Goal: Information Seeking & Learning: Check status

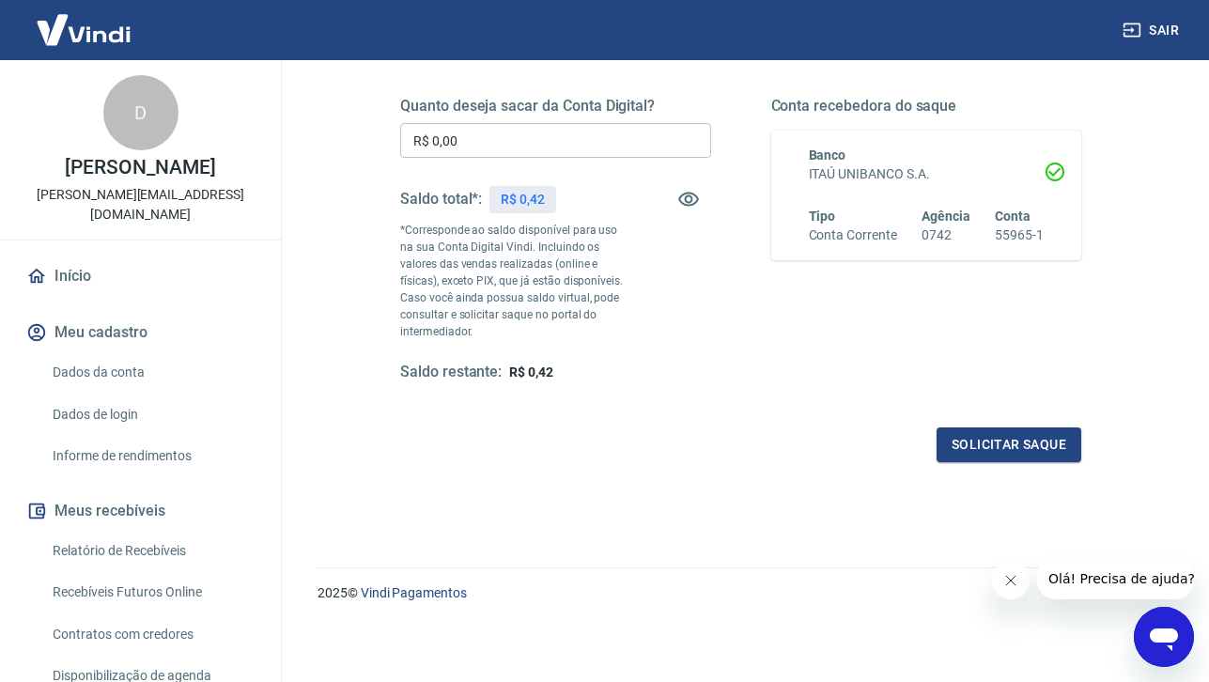
scroll to position [280, 0]
click at [168, 532] on link "Relatório de Recebíveis" at bounding box center [151, 551] width 213 height 39
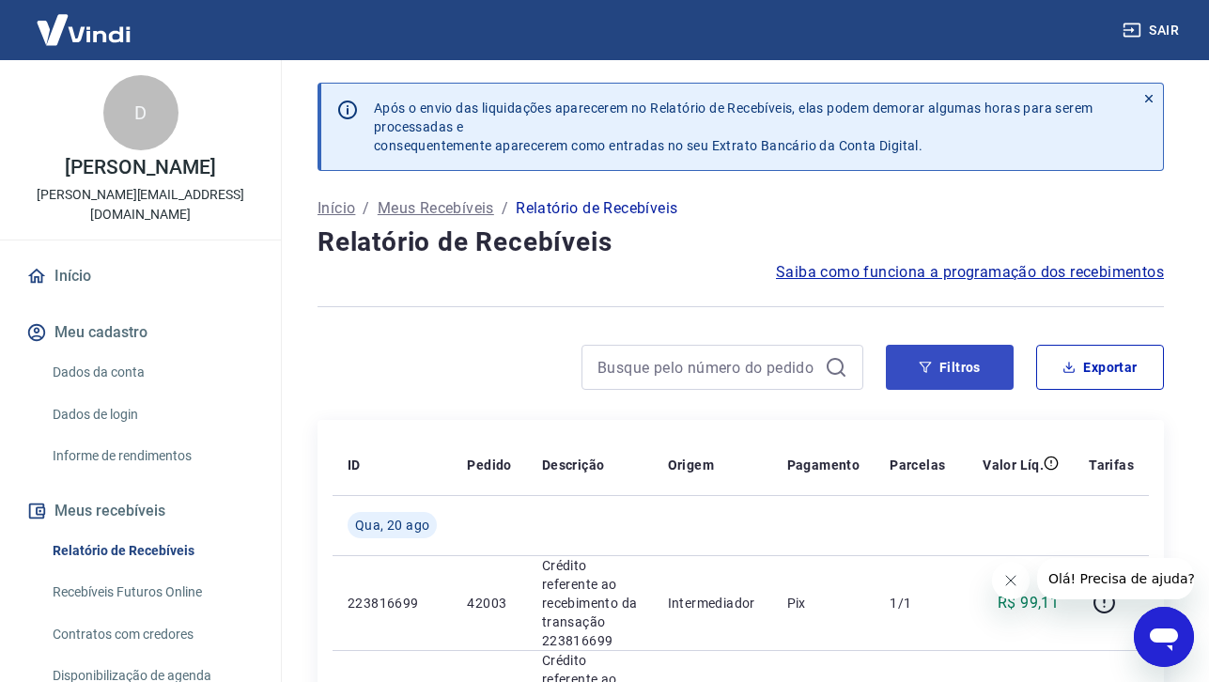
click at [949, 368] on button "Filtros" at bounding box center [950, 367] width 128 height 45
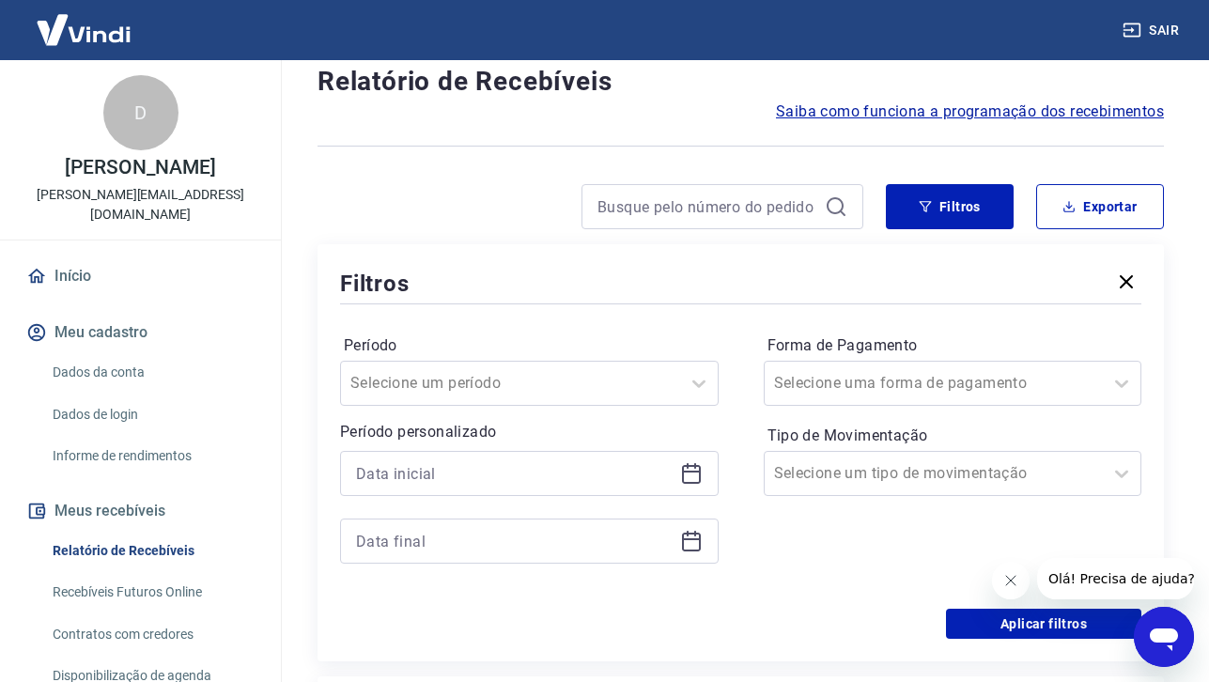
scroll to position [166, 0]
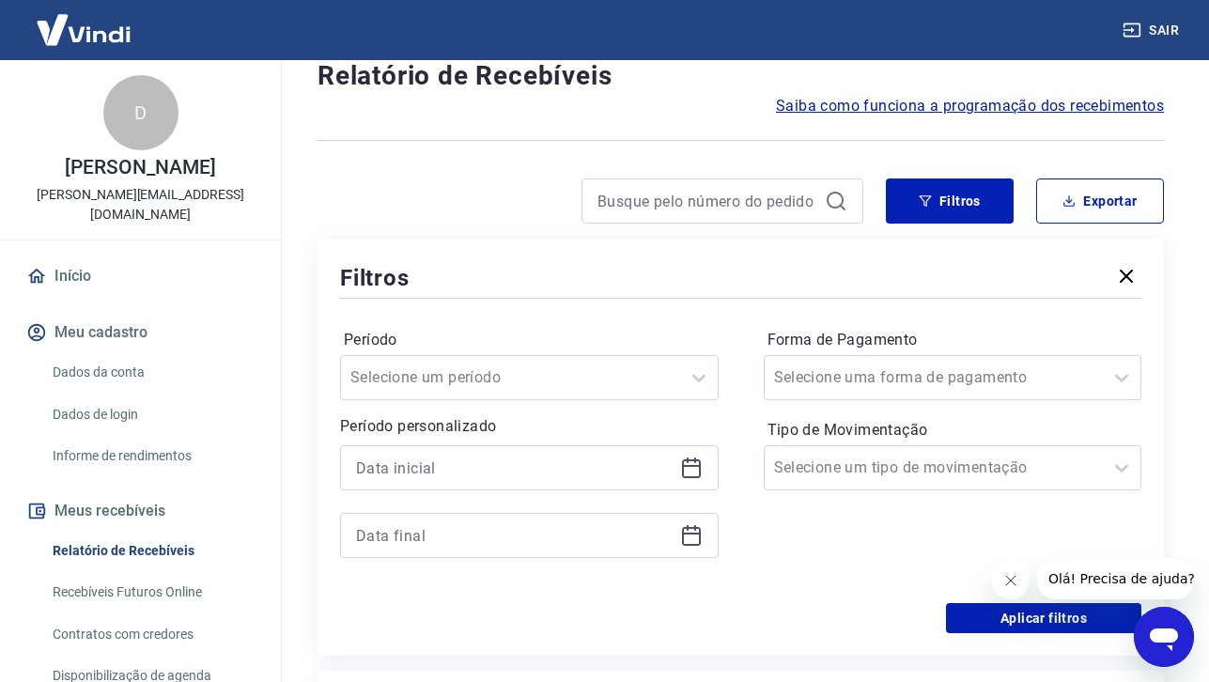
click at [686, 465] on icon at bounding box center [691, 466] width 19 height 2
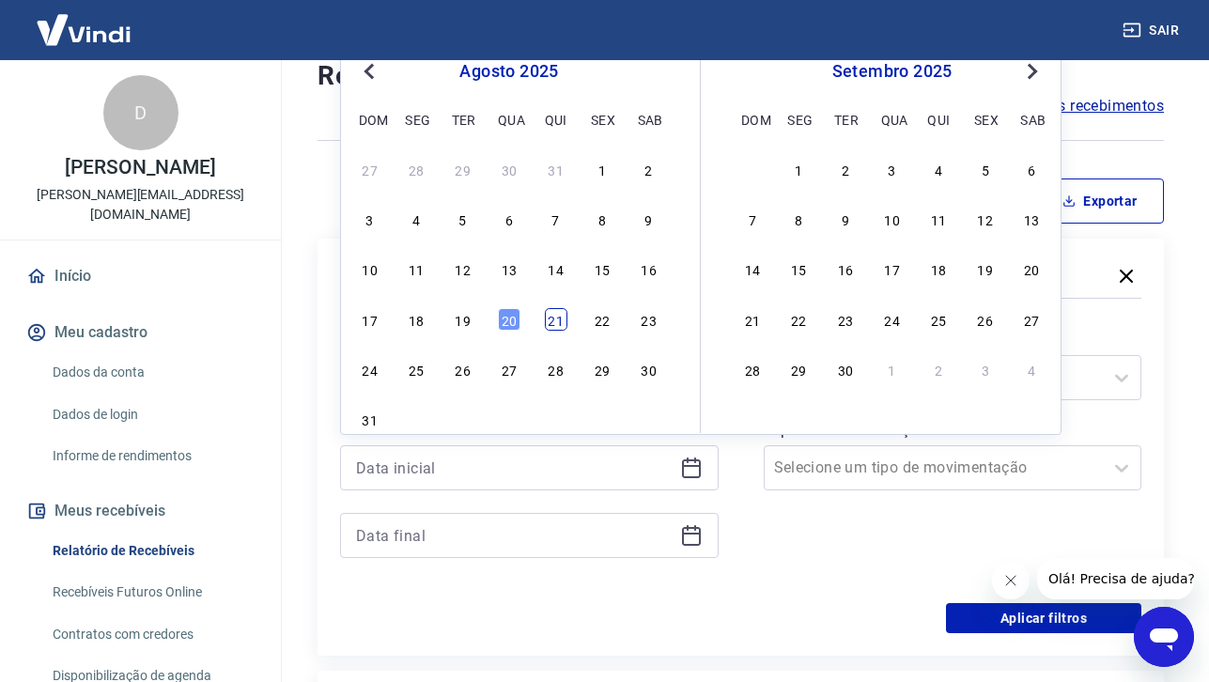
click at [566, 324] on div "21" at bounding box center [556, 319] width 23 height 23
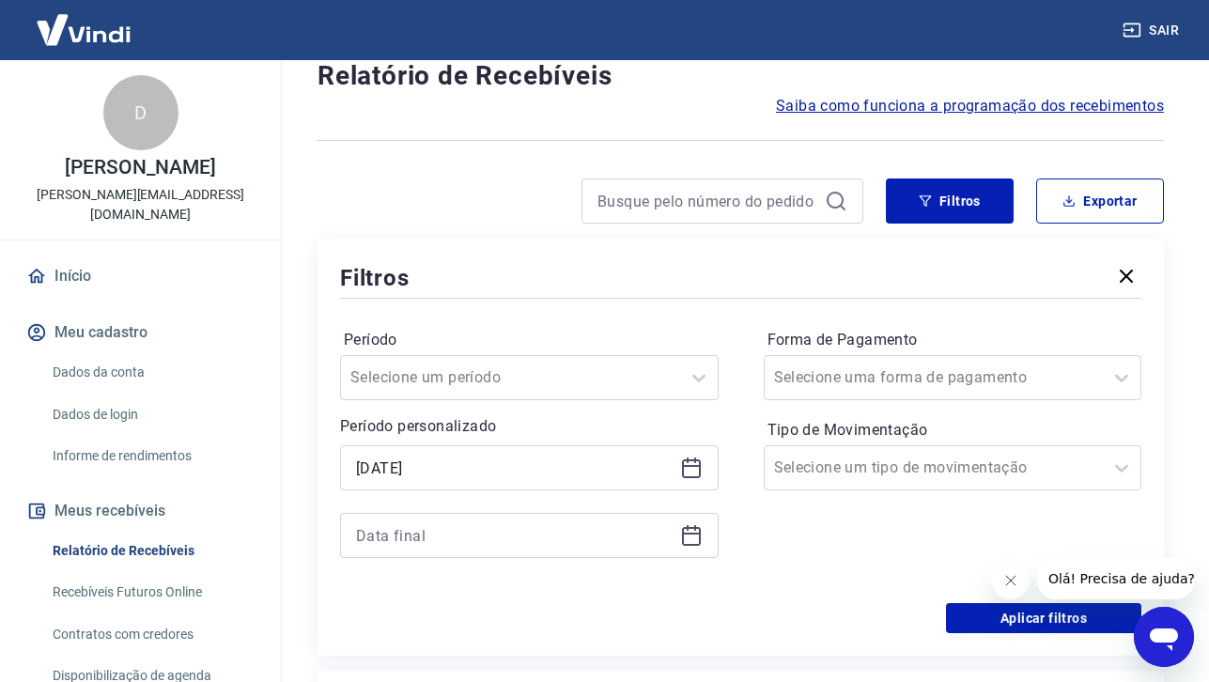
type input "[DATE]"
click at [702, 537] on icon at bounding box center [691, 535] width 23 height 23
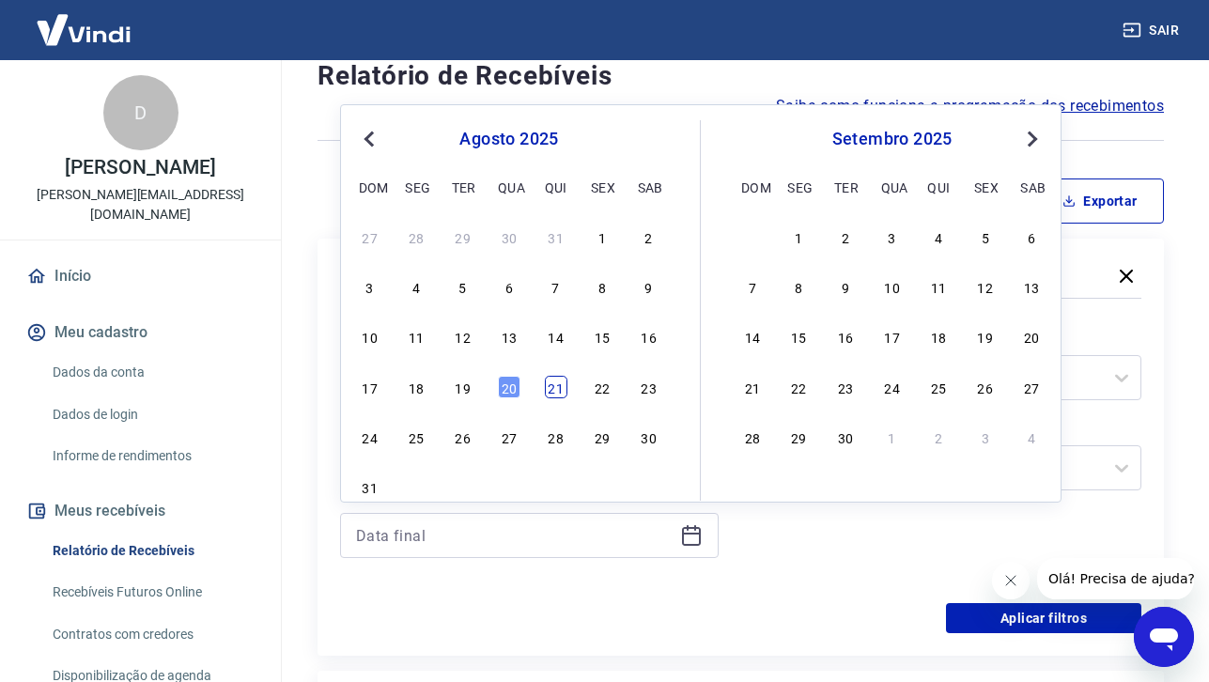
click at [558, 396] on div "21" at bounding box center [556, 387] width 23 height 23
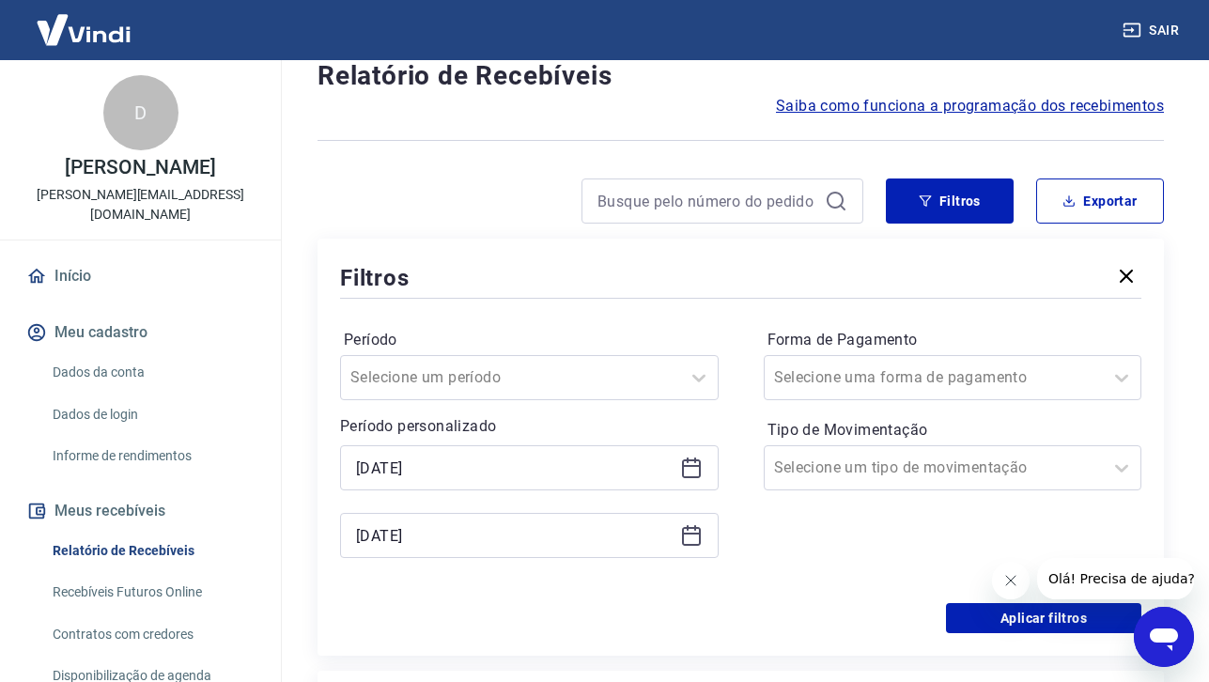
type input "[DATE]"
click at [1113, 382] on icon at bounding box center [1121, 377] width 23 height 23
click at [889, 388] on div at bounding box center [934, 377] width 320 height 26
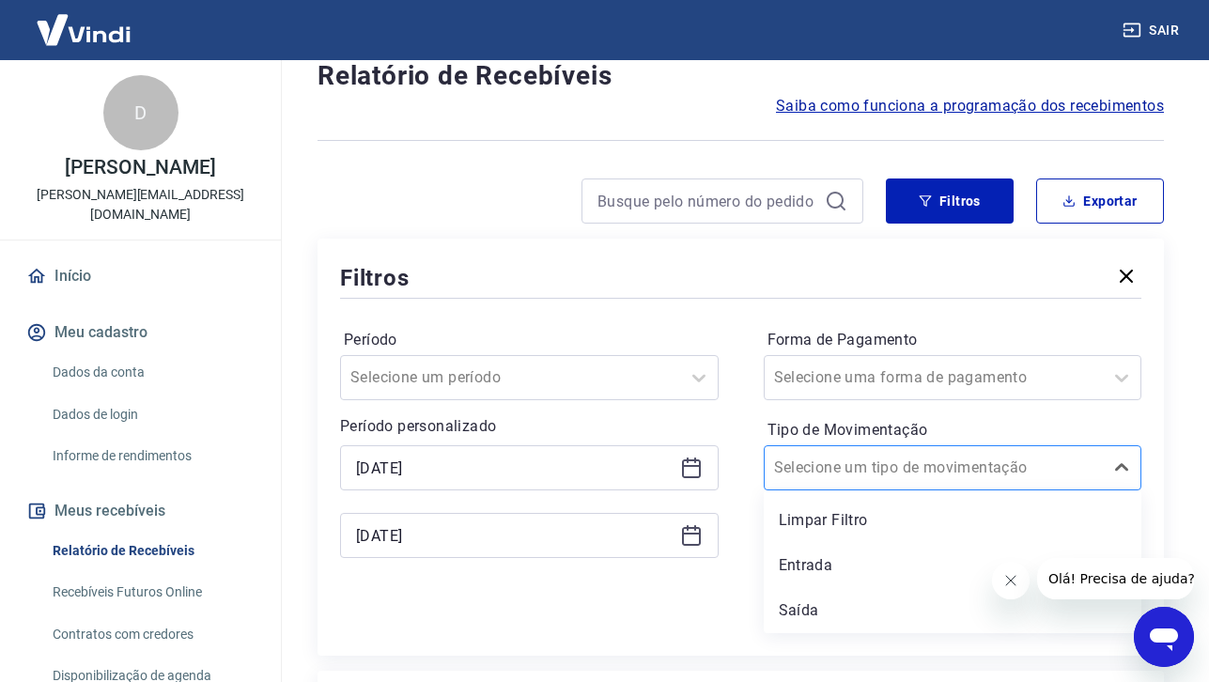
click at [1058, 481] on div "Selecione um tipo de movimentação" at bounding box center [933, 468] width 339 height 34
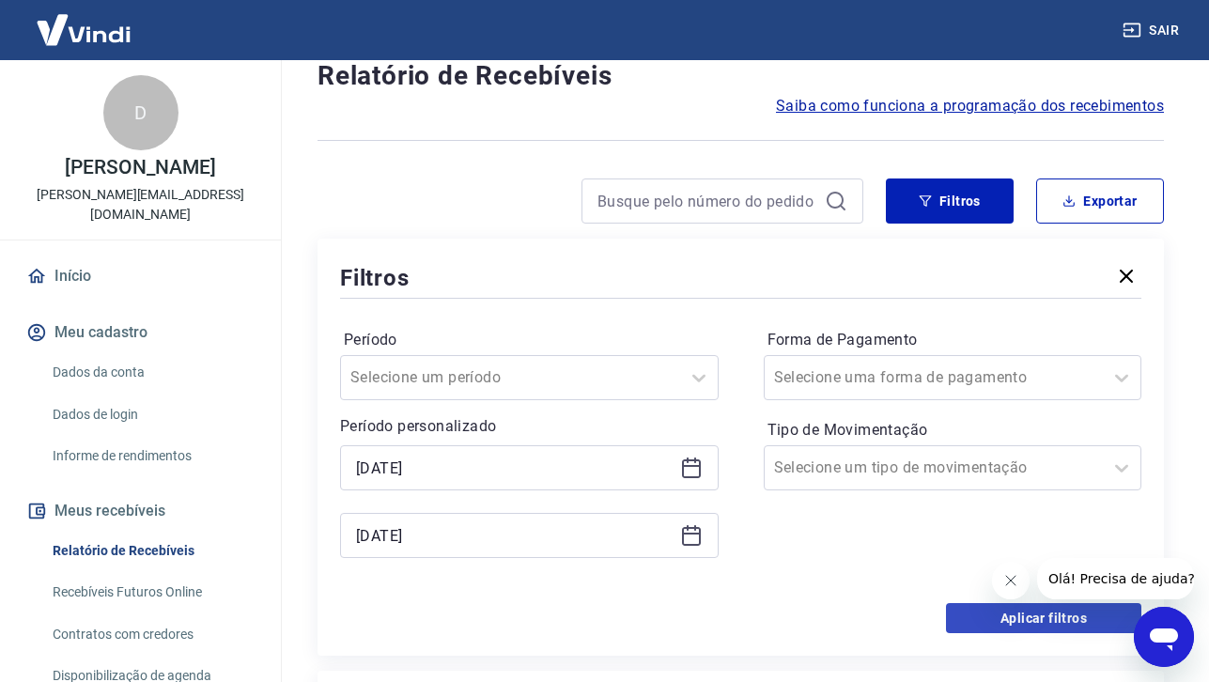
click at [1026, 613] on button "Aplicar filtros" at bounding box center [1043, 618] width 195 height 30
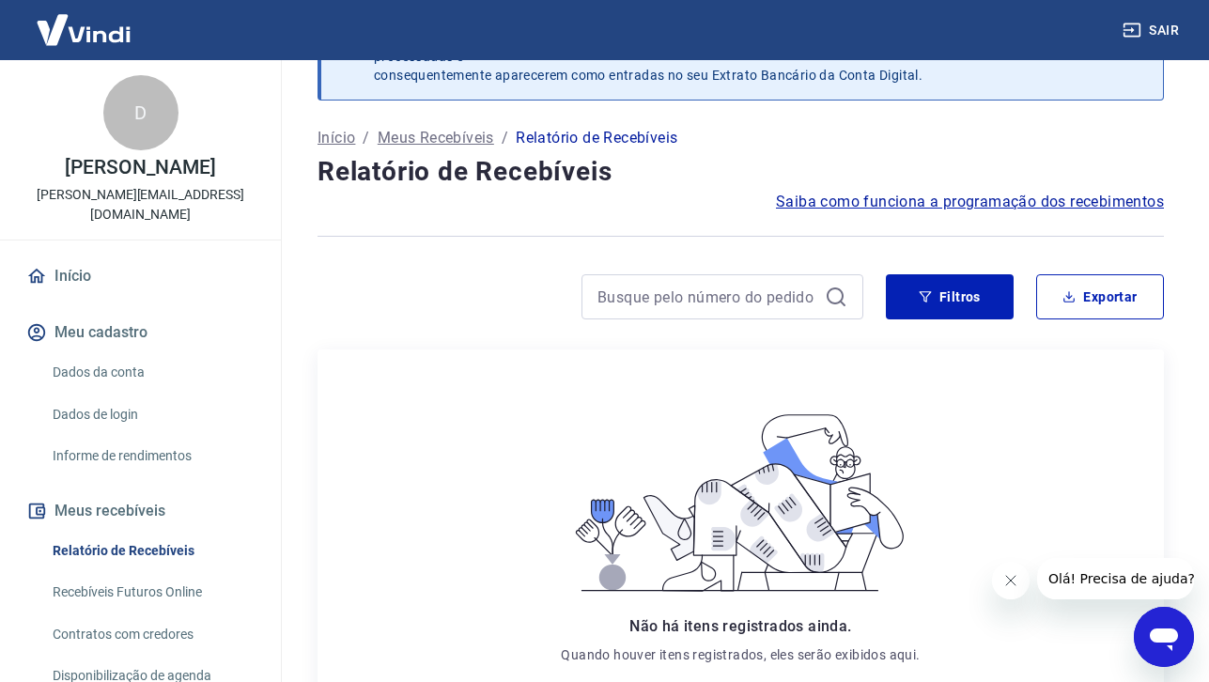
scroll to position [72, 0]
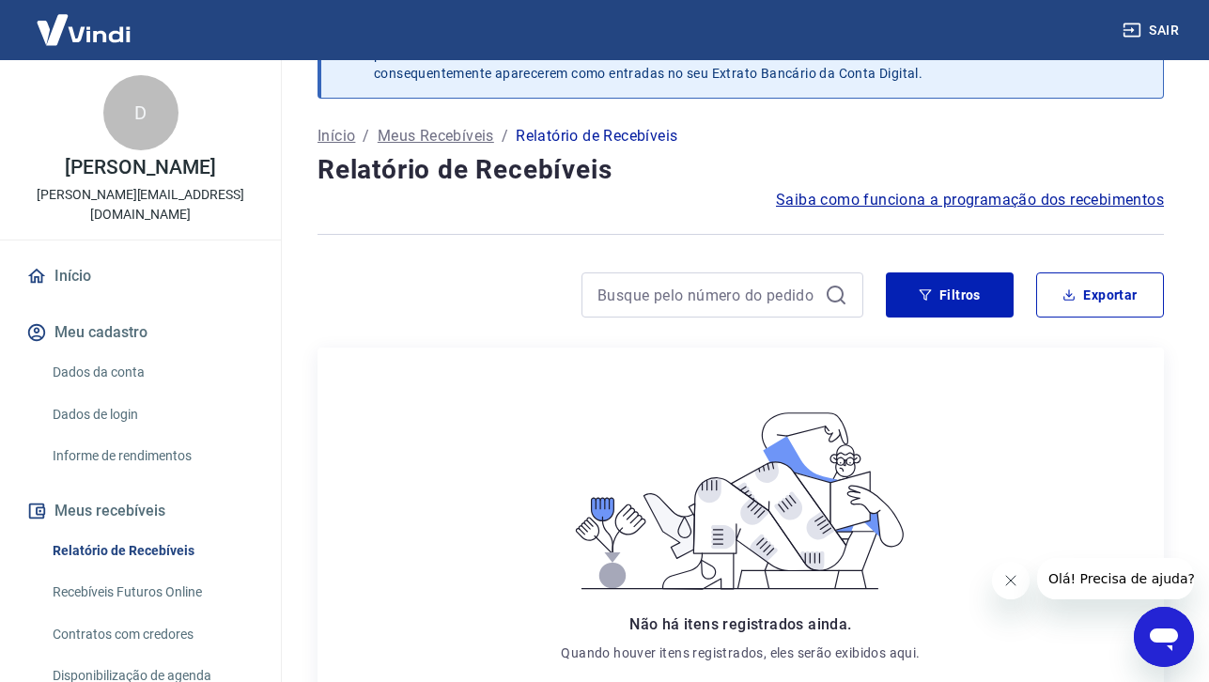
click at [910, 197] on span "Saiba como funciona a programação dos recebimentos" at bounding box center [970, 200] width 388 height 23
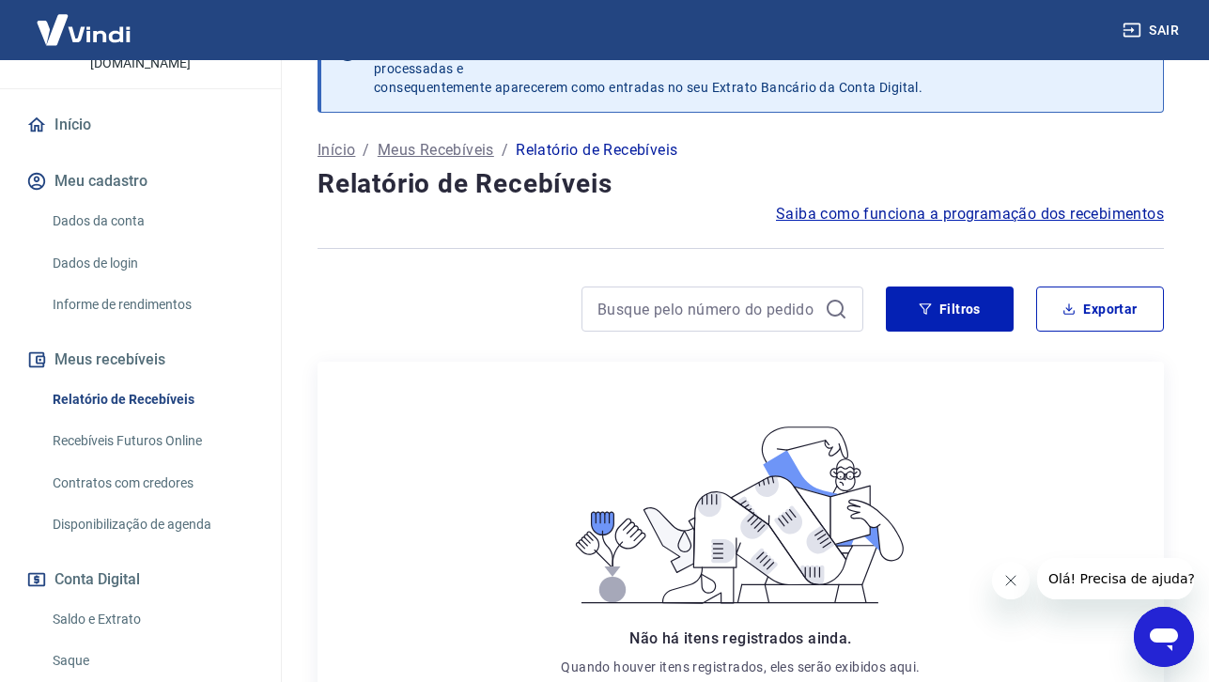
scroll to position [152, 0]
click at [139, 422] on link "Recebíveis Futuros Online" at bounding box center [151, 440] width 213 height 39
